Goal: Check status: Check status

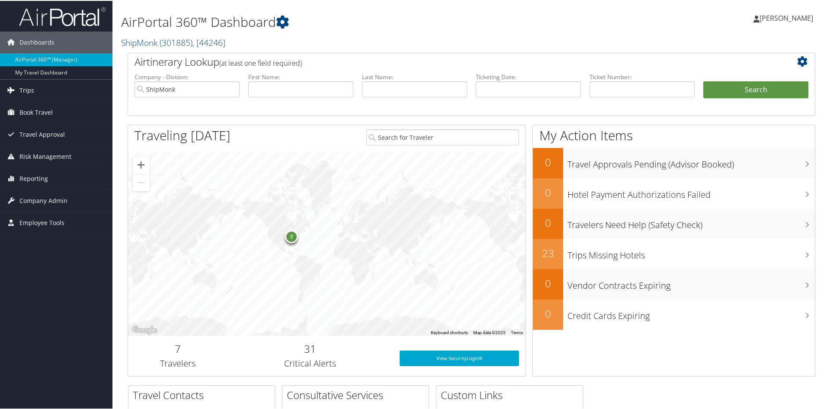
click at [18, 92] on link "Trips" at bounding box center [56, 90] width 112 height 22
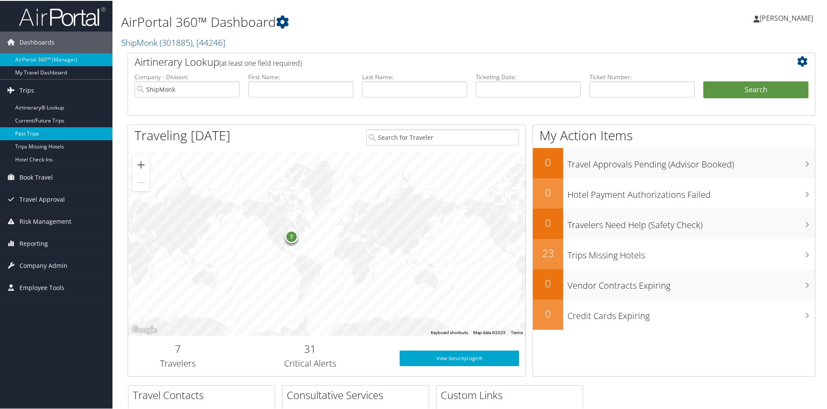
click at [24, 128] on link "Past Trips" at bounding box center [56, 132] width 112 height 13
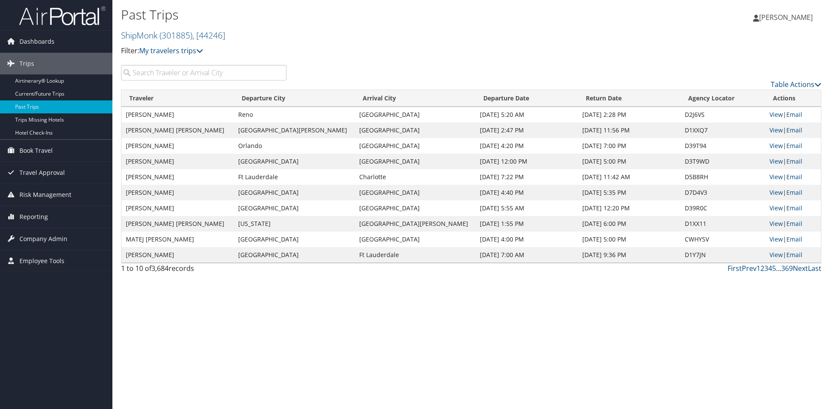
click at [170, 75] on input "search" at bounding box center [204, 73] width 166 height 16
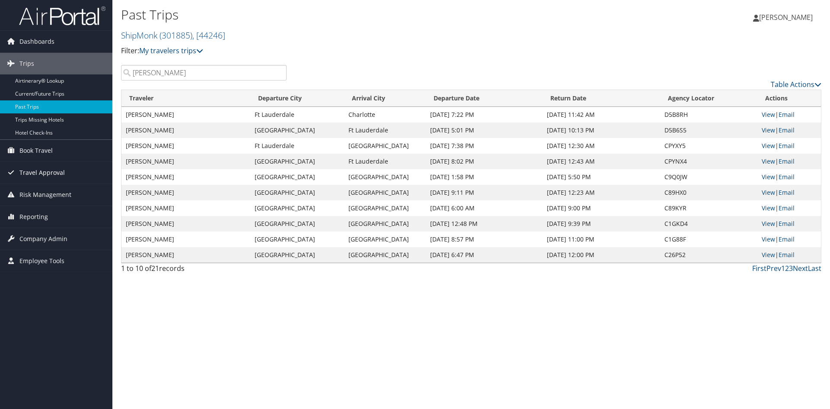
type input "[PERSON_NAME]"
click at [773, 130] on link "View" at bounding box center [768, 130] width 13 height 8
click at [768, 114] on link "View" at bounding box center [768, 114] width 13 height 8
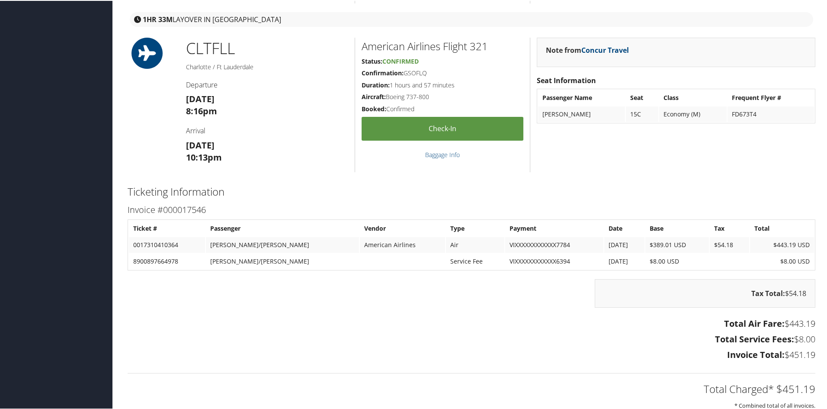
scroll to position [476, 0]
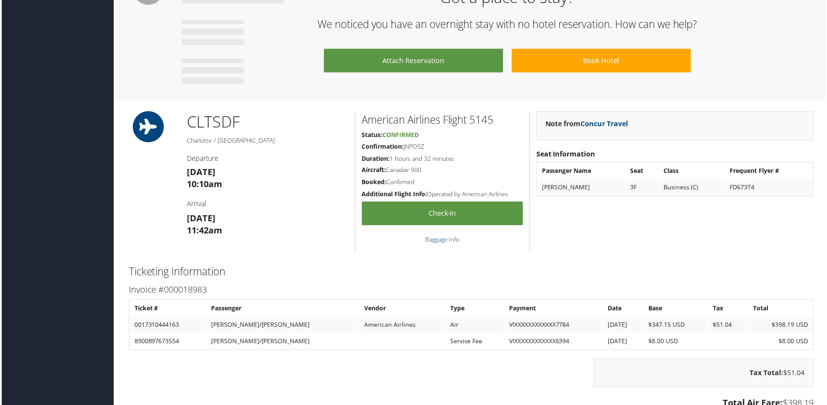
scroll to position [519, 0]
